Goal: Check status: Check status

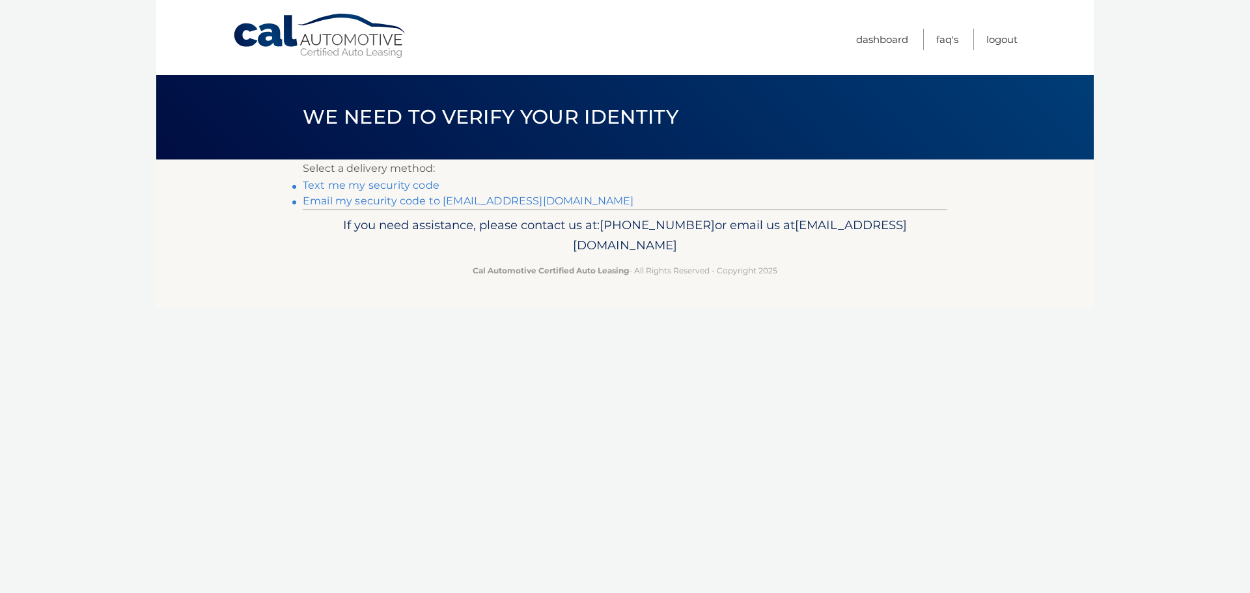
click at [408, 201] on link "Email my security code to m*********@calautomotive.com" at bounding box center [468, 201] width 331 height 12
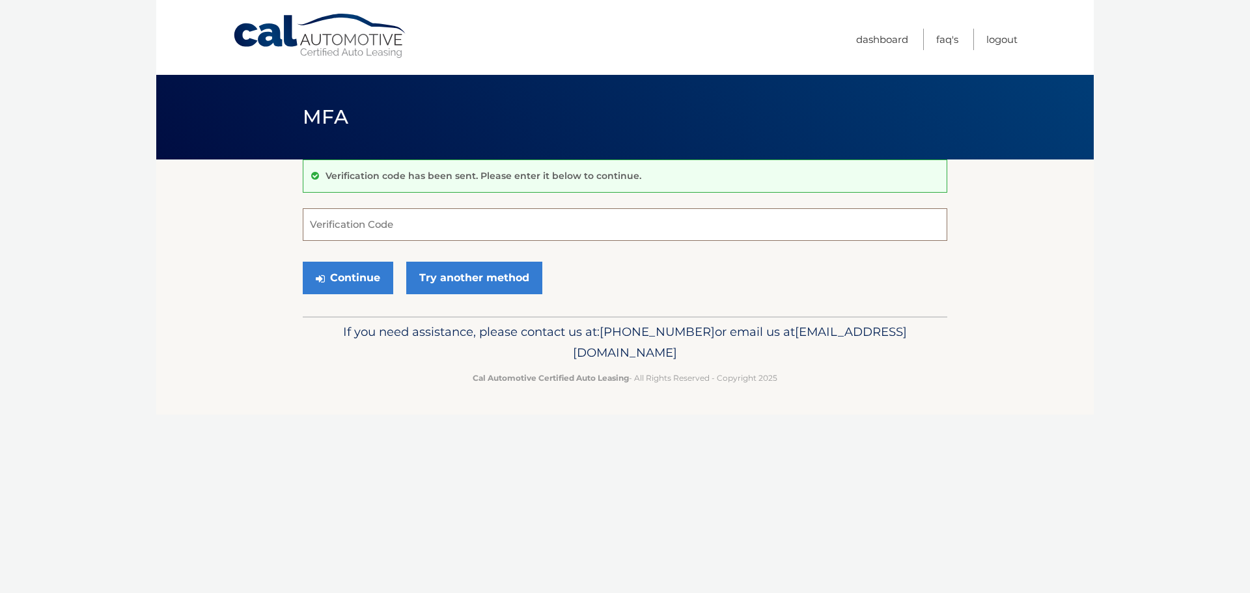
click at [367, 230] on input "Verification Code" at bounding box center [625, 224] width 644 height 33
type input "568793"
click at [303, 262] on button "Continue" at bounding box center [348, 278] width 90 height 33
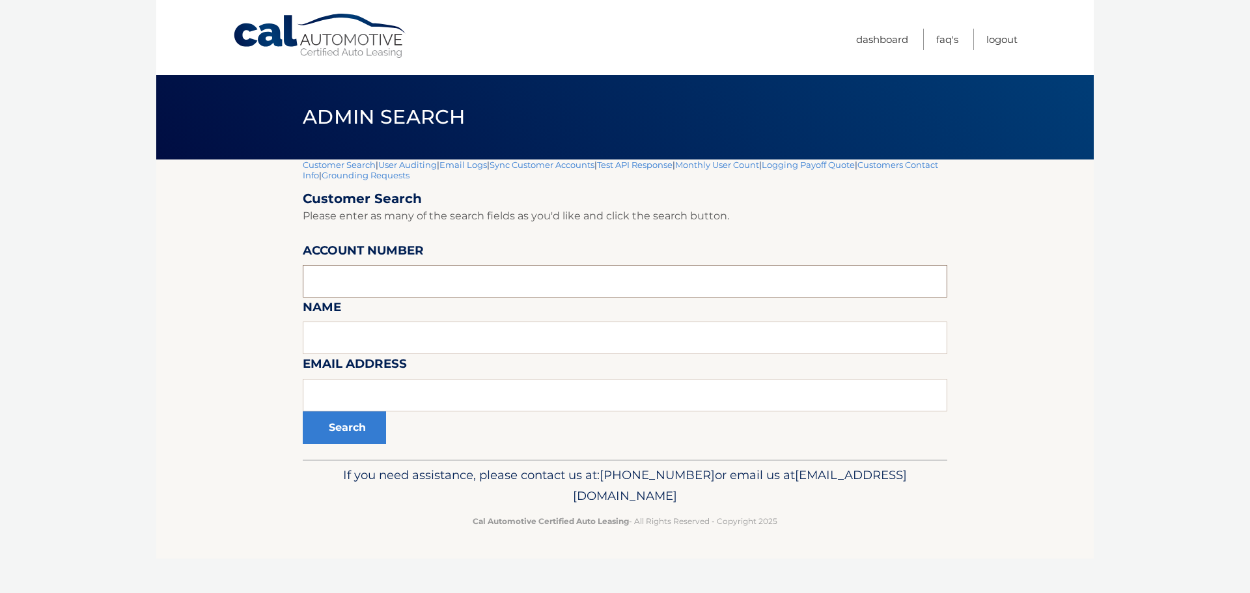
click at [359, 279] on input "text" at bounding box center [625, 281] width 644 height 33
type input "44455802279"
click at [355, 426] on button "Search" at bounding box center [344, 427] width 83 height 33
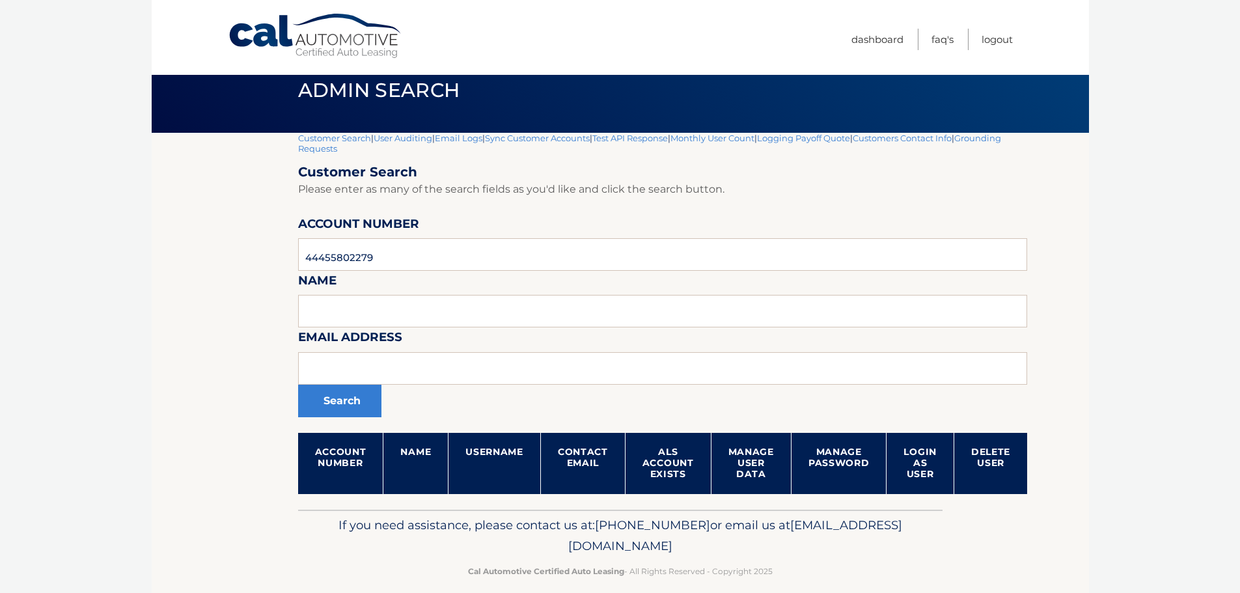
scroll to position [42, 0]
